Goal: Check status: Check status

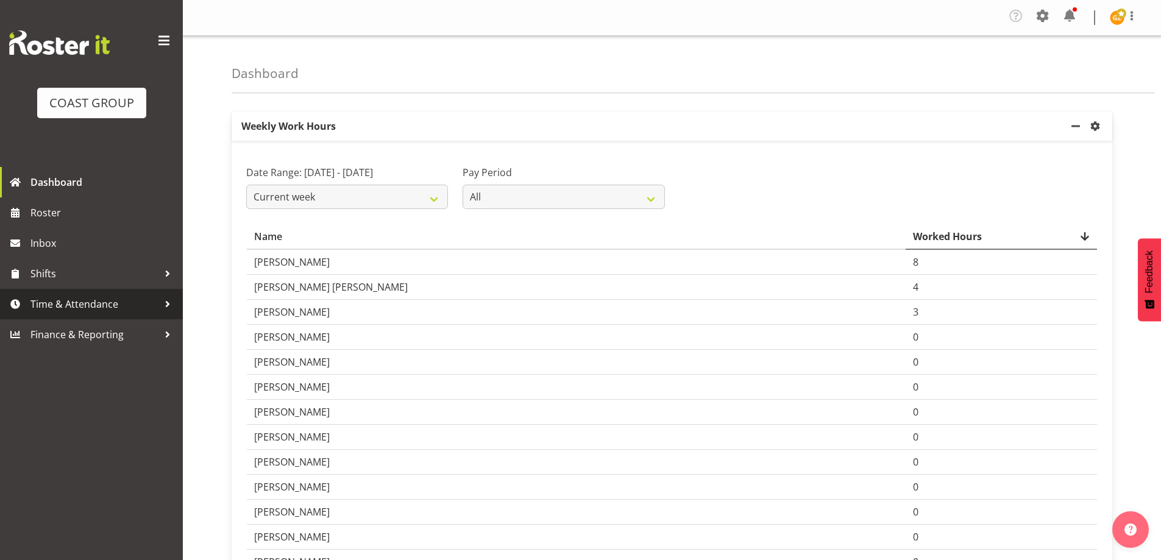
click at [91, 304] on span "Time & Attendance" at bounding box center [94, 304] width 128 height 18
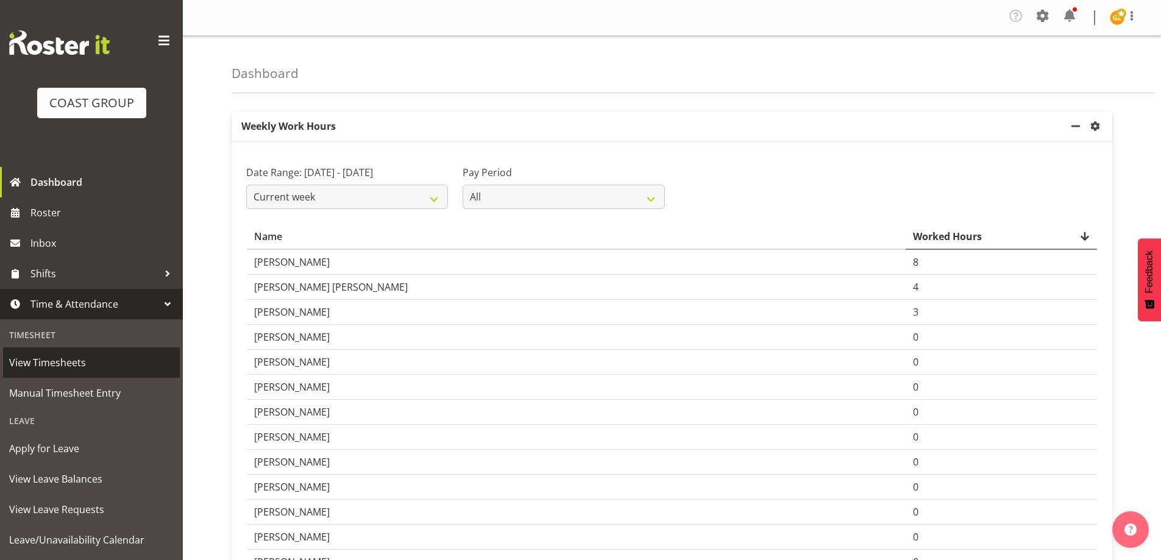
click at [57, 361] on span "View Timesheets" at bounding box center [91, 363] width 165 height 18
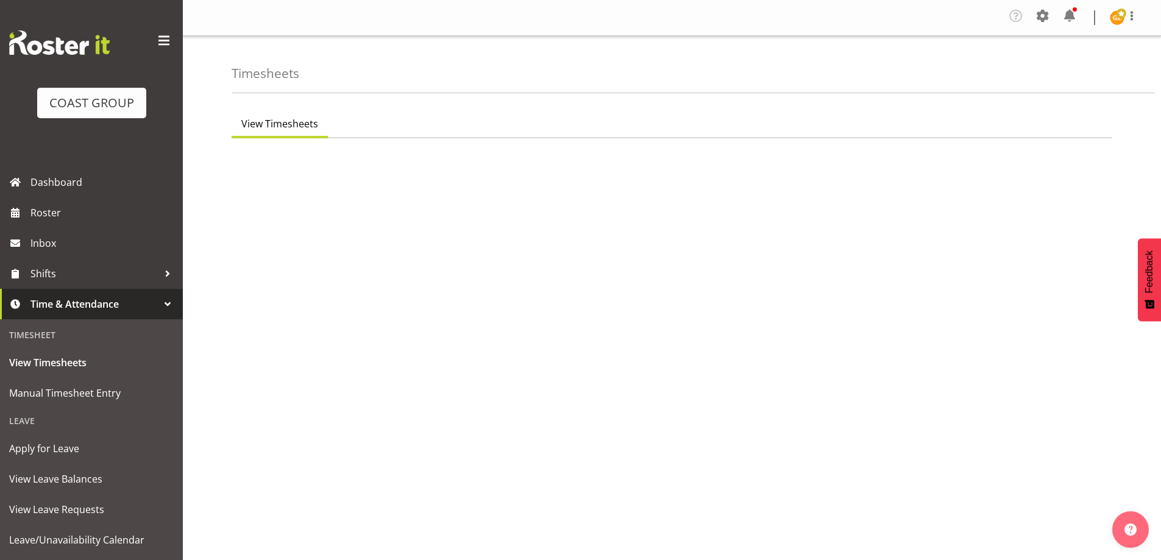
select select "150"
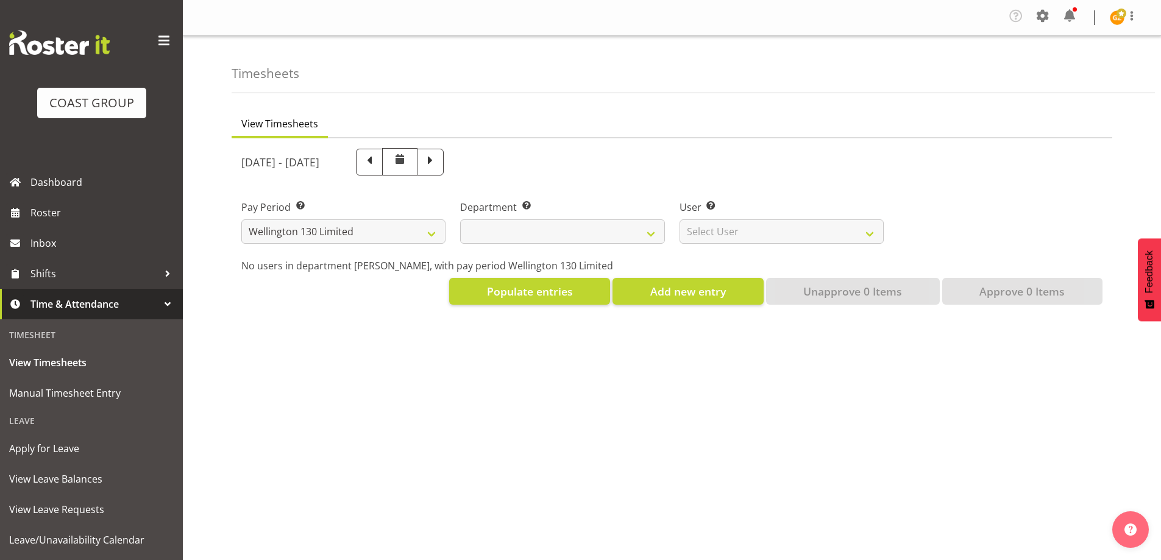
select select
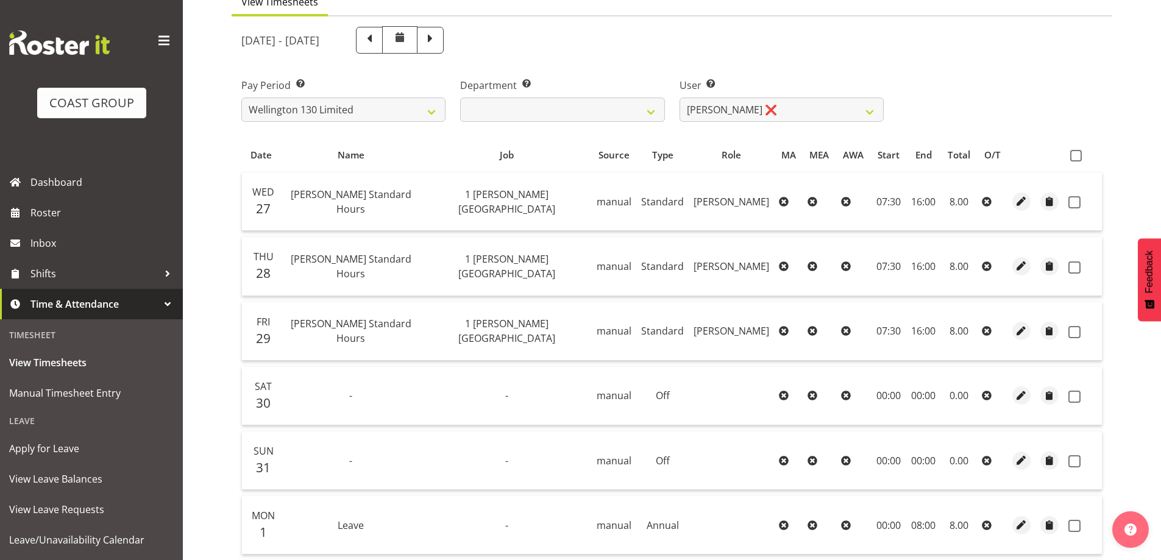
scroll to position [183, 0]
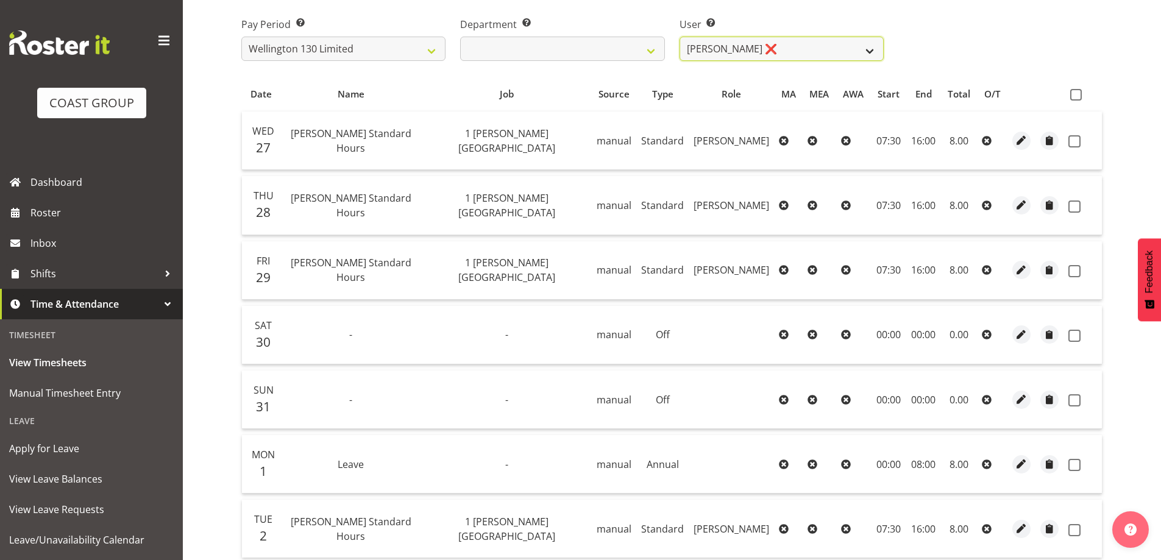
click at [872, 52] on select "[PERSON_NAME] ❌ [PERSON_NAME] ❌ [PERSON_NAME] [PERSON_NAME] ❌ [PERSON_NAME] ❌ […" at bounding box center [782, 49] width 204 height 24
click at [680, 37] on select "[PERSON_NAME] ❌ [PERSON_NAME] ❌ [PERSON_NAME] [PERSON_NAME] ❌ [PERSON_NAME] ❌ […" at bounding box center [782, 49] width 204 height 24
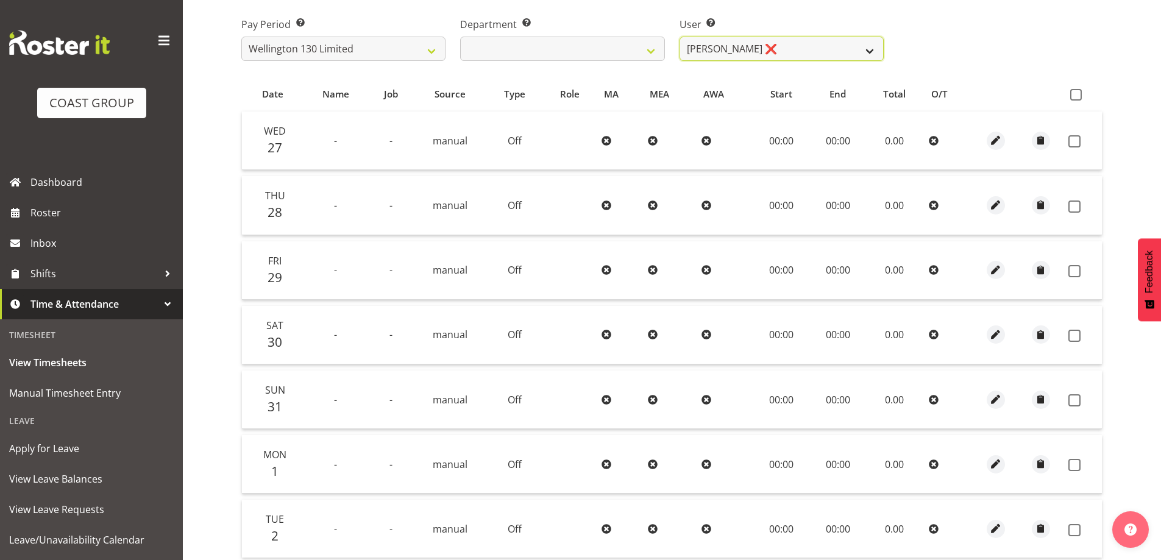
click at [873, 52] on select "[PERSON_NAME] ❌ [PERSON_NAME] ❌ [PERSON_NAME] [PERSON_NAME] ❌ [PERSON_NAME] ❌ […" at bounding box center [782, 49] width 204 height 24
click at [680, 37] on select "[PERSON_NAME] ❌ [PERSON_NAME] ❌ [PERSON_NAME] [PERSON_NAME] ❌ [PERSON_NAME] ❌ […" at bounding box center [782, 49] width 204 height 24
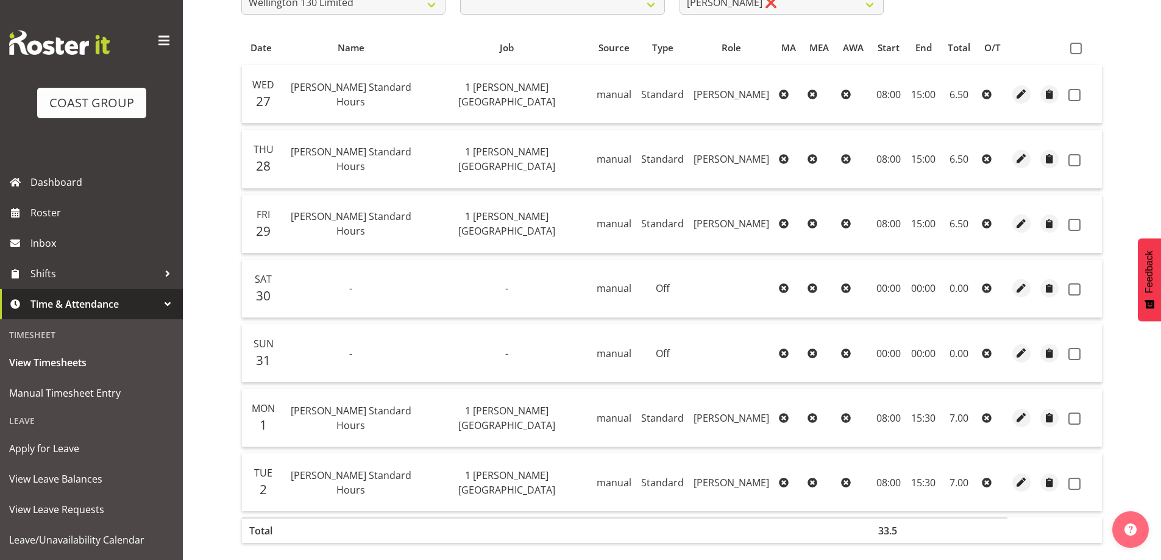
scroll to position [0, 0]
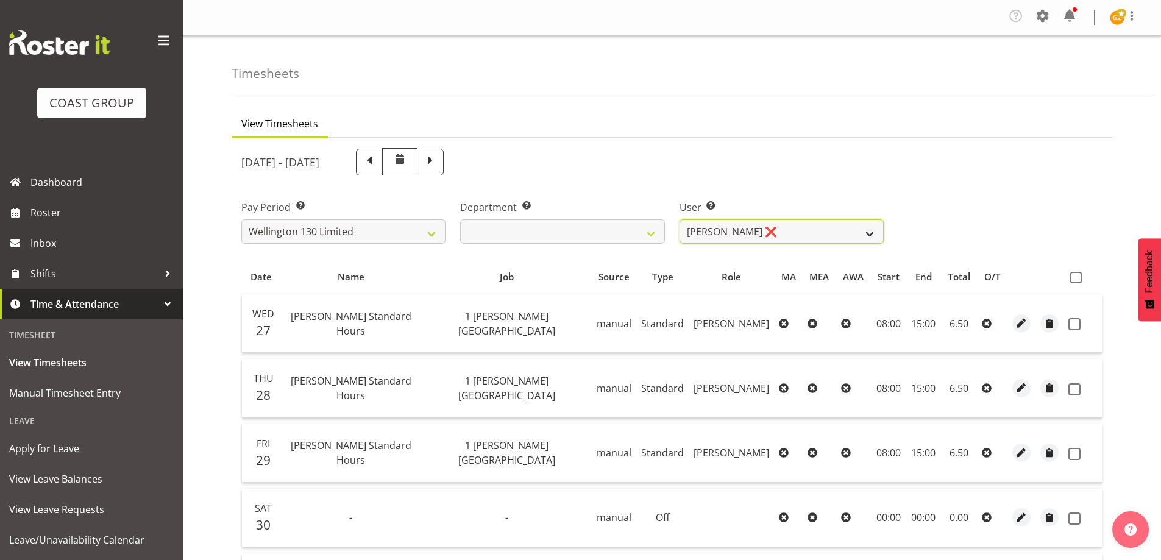
click at [875, 233] on select "[PERSON_NAME] ❌ [PERSON_NAME] ❌ [PERSON_NAME] [PERSON_NAME] ❌ [PERSON_NAME] ❌ […" at bounding box center [782, 231] width 204 height 24
select select "9954"
click at [680, 219] on select "[PERSON_NAME] ❌ [PERSON_NAME] ❌ [PERSON_NAME] [PERSON_NAME] ❌ [PERSON_NAME] ❌ […" at bounding box center [782, 231] width 204 height 24
click at [1133, 13] on span at bounding box center [1132, 16] width 15 height 15
click at [1114, 69] on link "Log Out" at bounding box center [1080, 67] width 117 height 22
